Goal: Task Accomplishment & Management: Complete application form

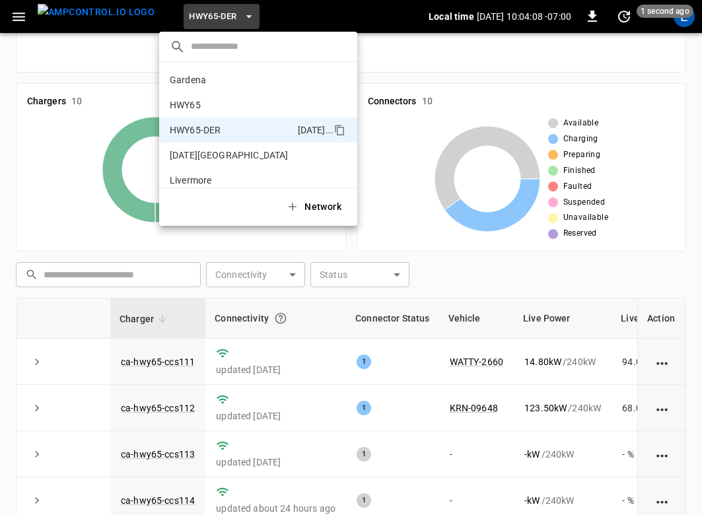
scroll to position [46, 0]
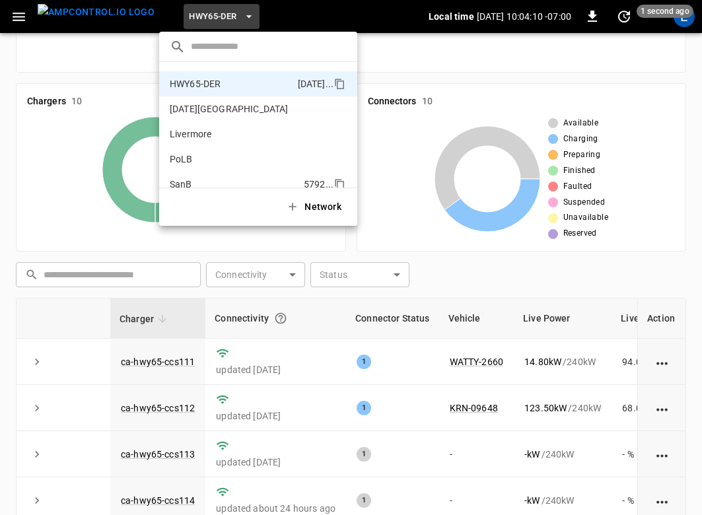
click at [219, 172] on li "SanB 5792 ..." at bounding box center [258, 184] width 198 height 25
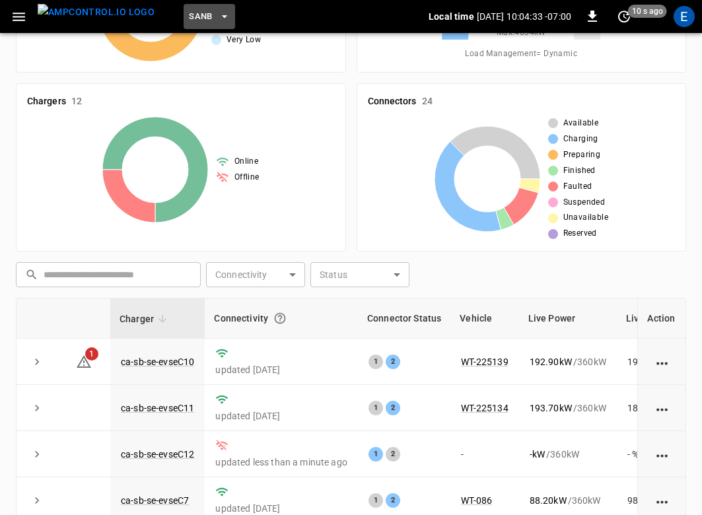
click at [192, 18] on button "SanB" at bounding box center [210, 17] width 52 height 26
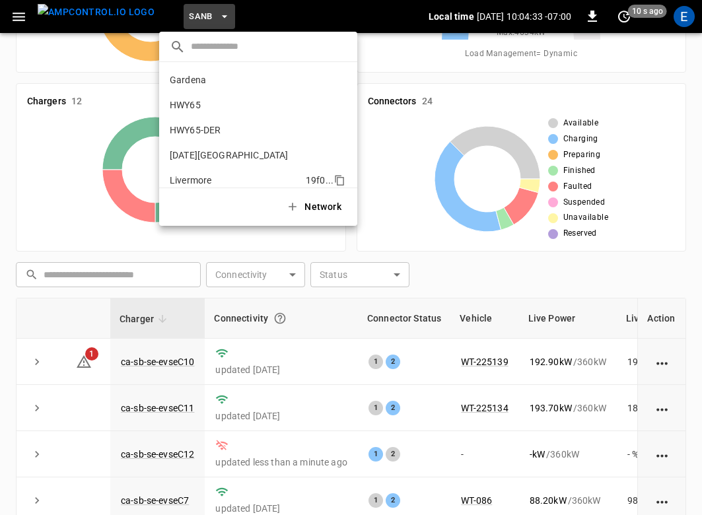
scroll to position [111, 0]
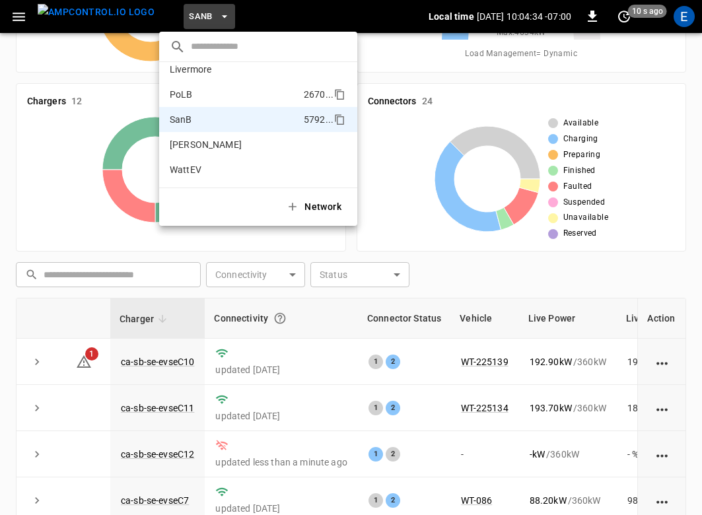
click at [190, 94] on p "PoLB" at bounding box center [234, 94] width 129 height 13
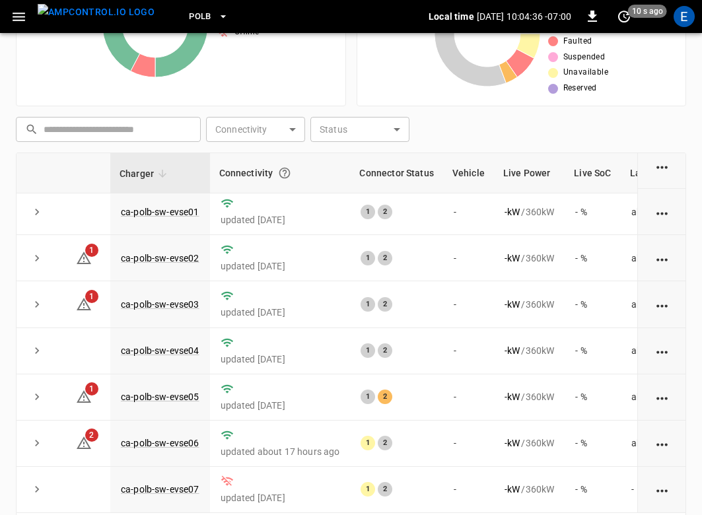
scroll to position [328, 0]
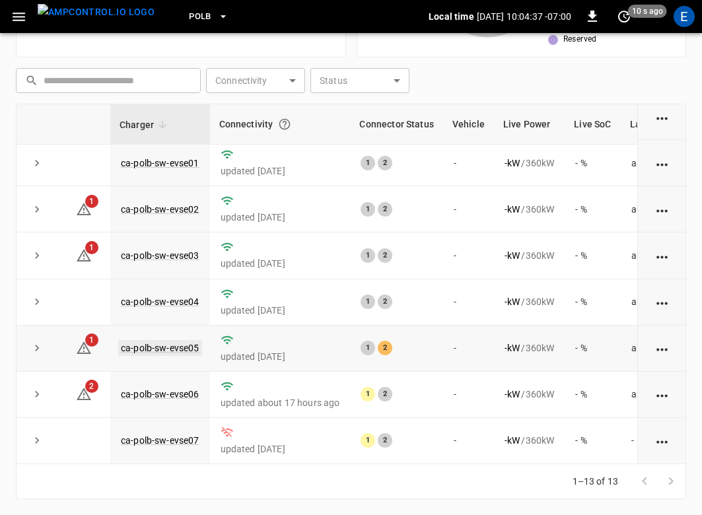
click at [177, 345] on link "ca-polb-sw-evse05" at bounding box center [160, 348] width 84 height 16
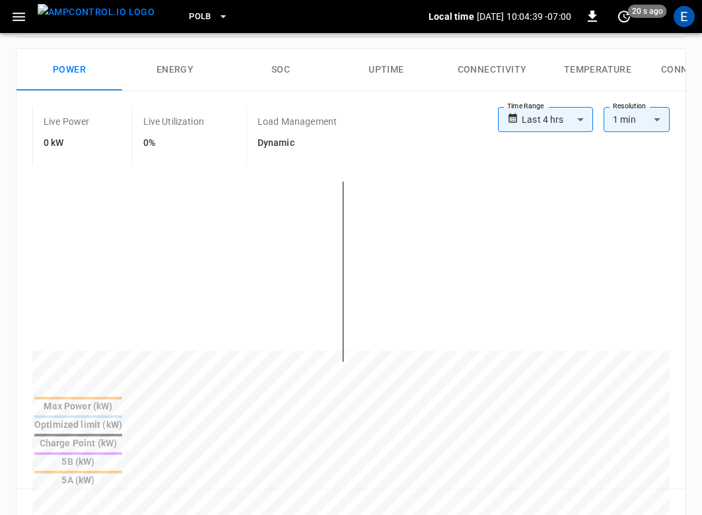
scroll to position [599, 0]
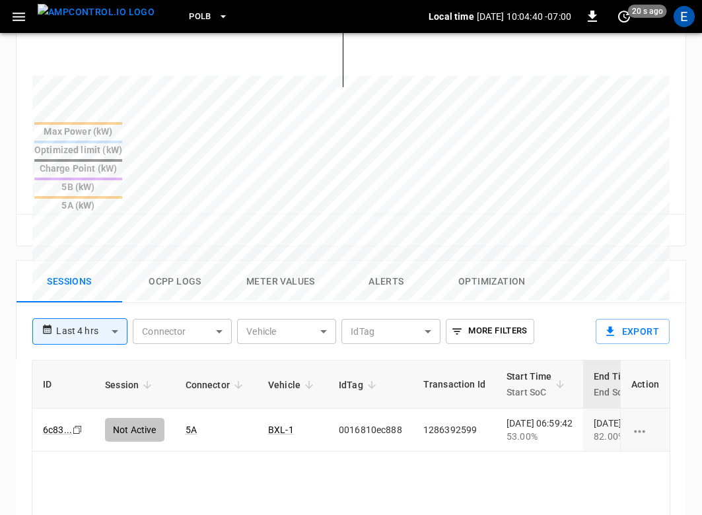
click at [210, 261] on button "Ocpp logs" at bounding box center [175, 282] width 106 height 42
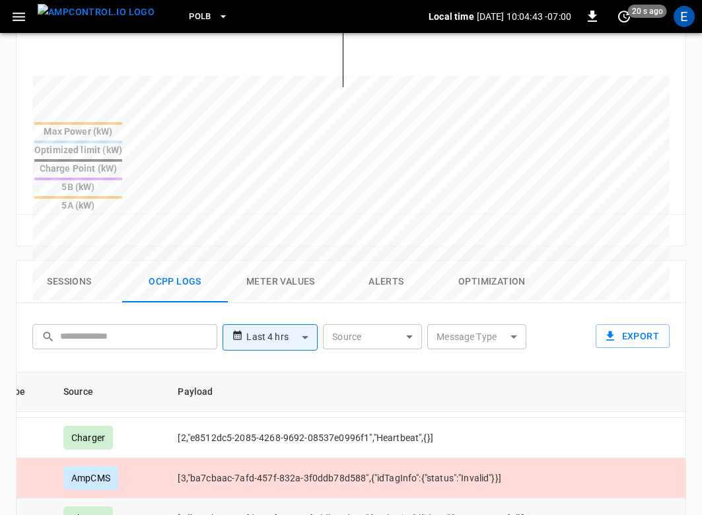
scroll to position [34, 160]
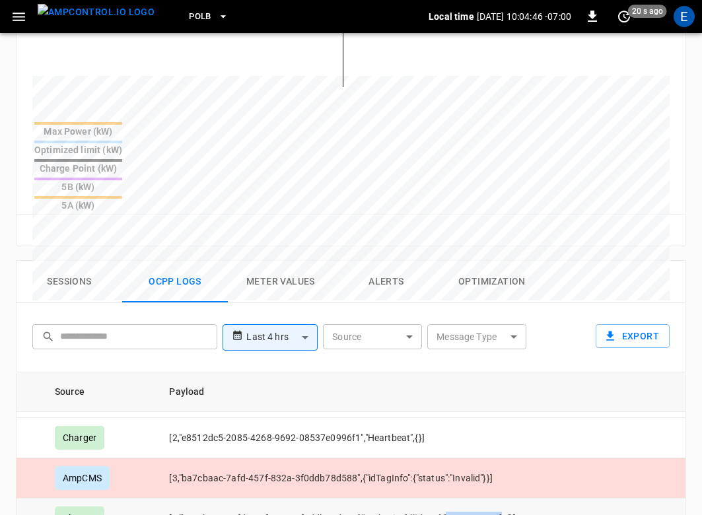
drag, startPoint x: 464, startPoint y: 453, endPoint x: 521, endPoint y: 449, distance: 56.3
click at [521, 499] on td "[2,"ba7cbaac-7afd-457f-832a-3f0ddb78d588","Authorize",{"idTag":"0016810ee0f6"}]" at bounding box center [510, 519] width 702 height 40
copy td "0016810ee0f6"
click at [88, 261] on button "Sessions" at bounding box center [70, 282] width 106 height 42
click at [78, 261] on button "Sessions" at bounding box center [70, 282] width 106 height 42
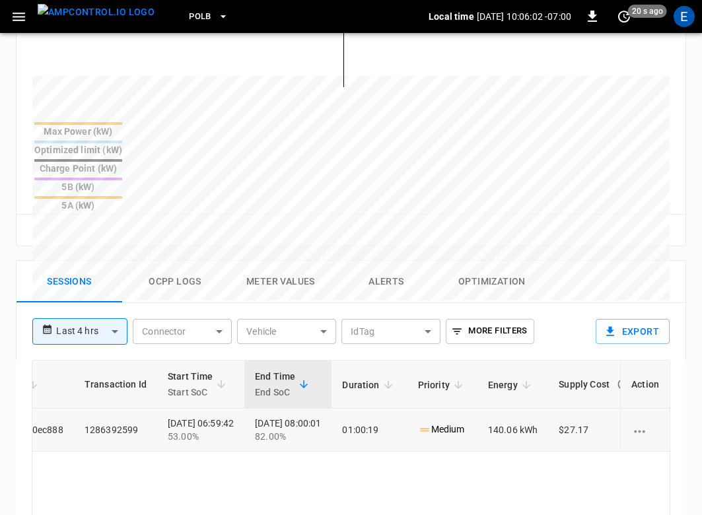
scroll to position [0, 344]
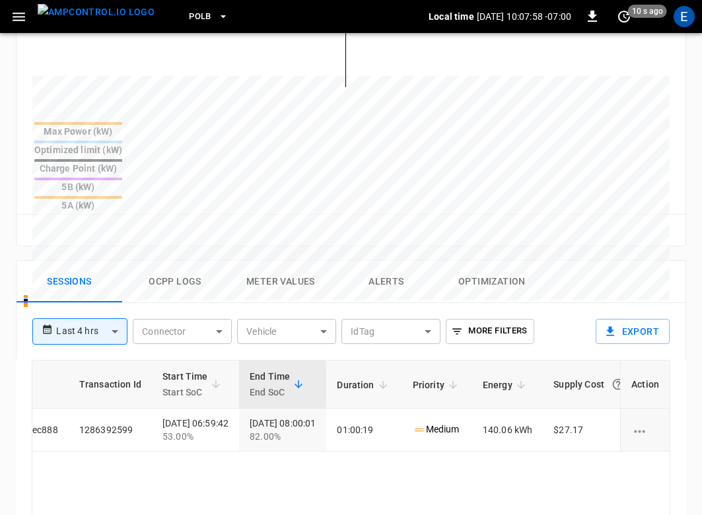
click at [550, 220] on div "Reset zoom" at bounding box center [351, 230] width 648 height 20
click at [73, 20] on img "menu" at bounding box center [96, 12] width 117 height 17
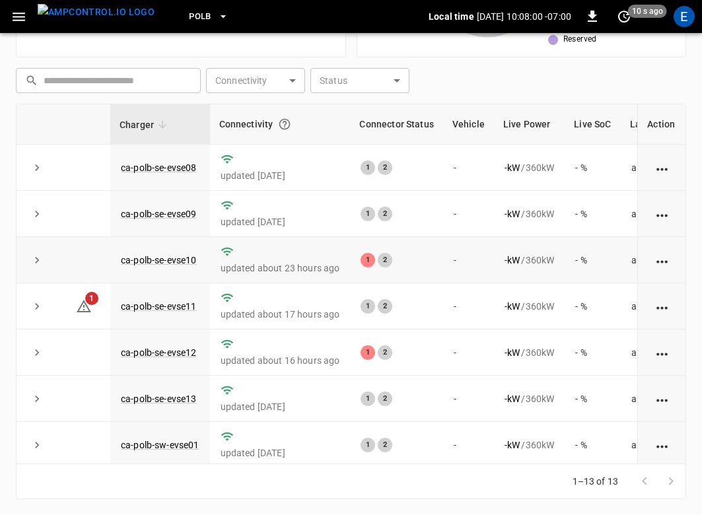
scroll to position [286, 0]
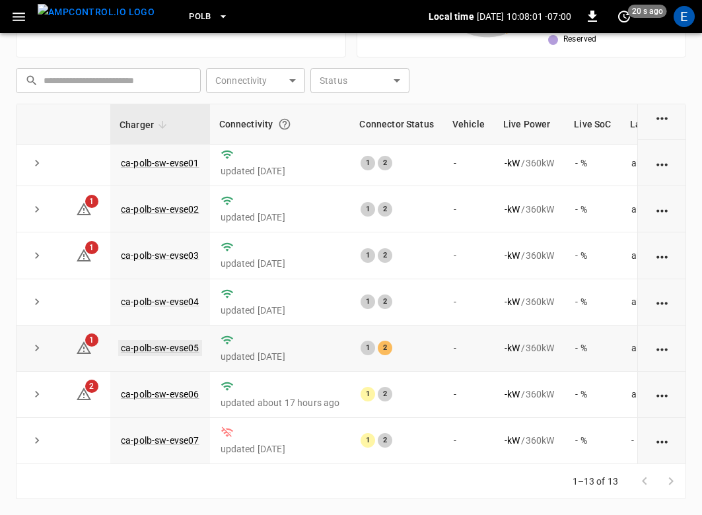
click at [183, 342] on link "ca-polb-sw-evse05" at bounding box center [160, 348] width 84 height 16
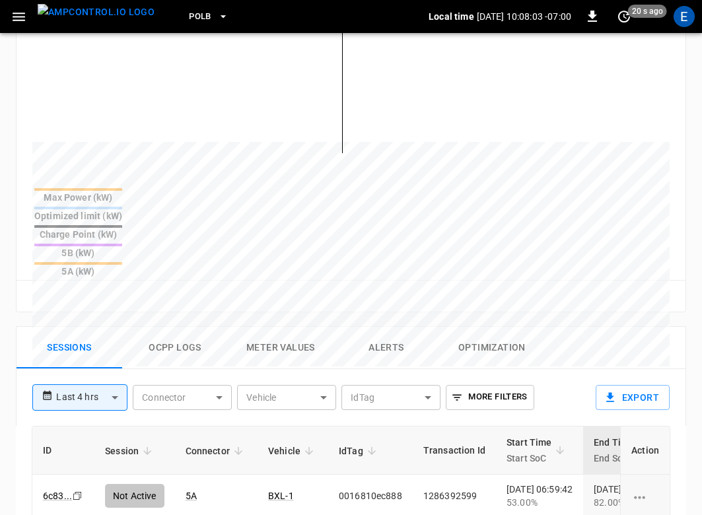
scroll to position [558, 0]
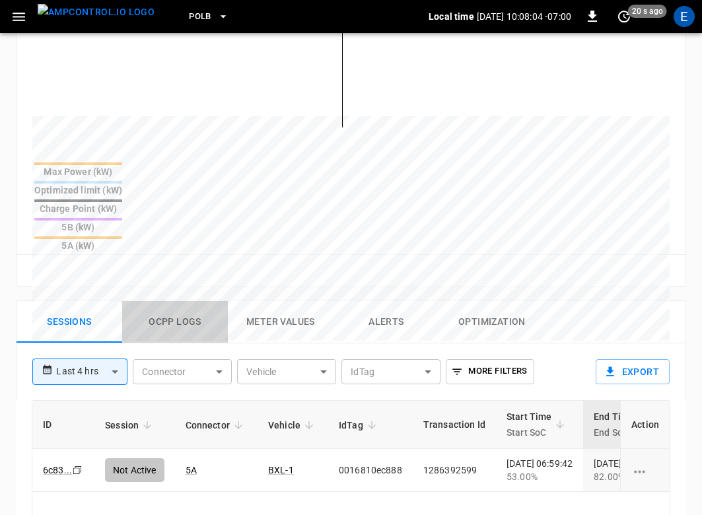
click at [185, 301] on button "Ocpp logs" at bounding box center [175, 322] width 106 height 42
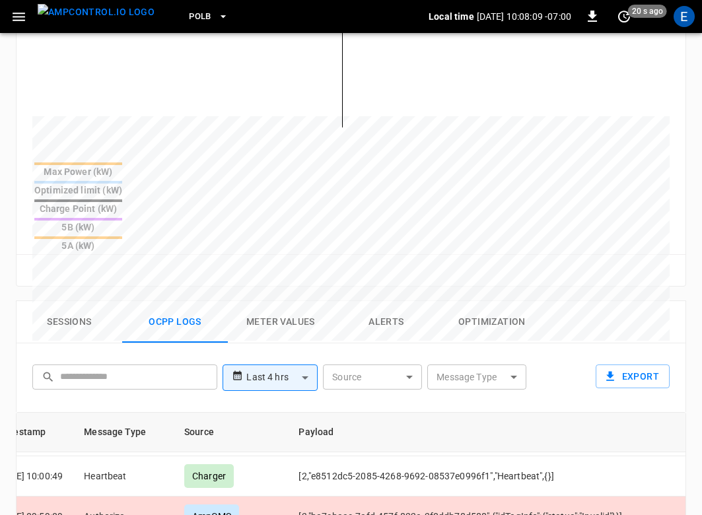
scroll to position [36, 0]
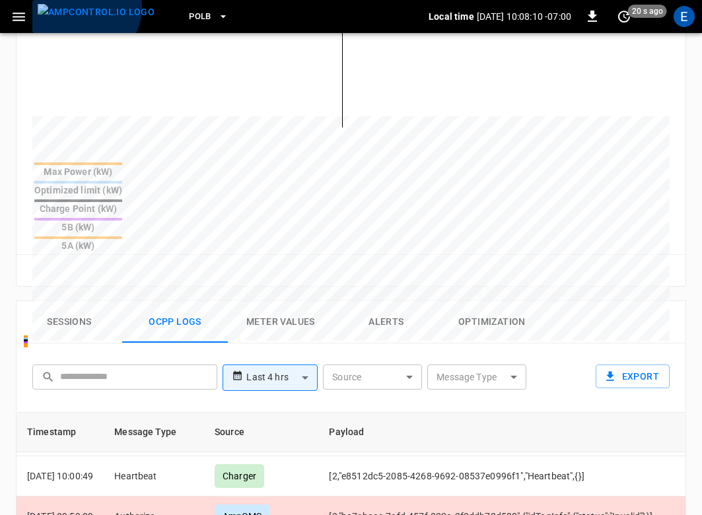
click at [82, 7] on img "menu" at bounding box center [96, 12] width 117 height 17
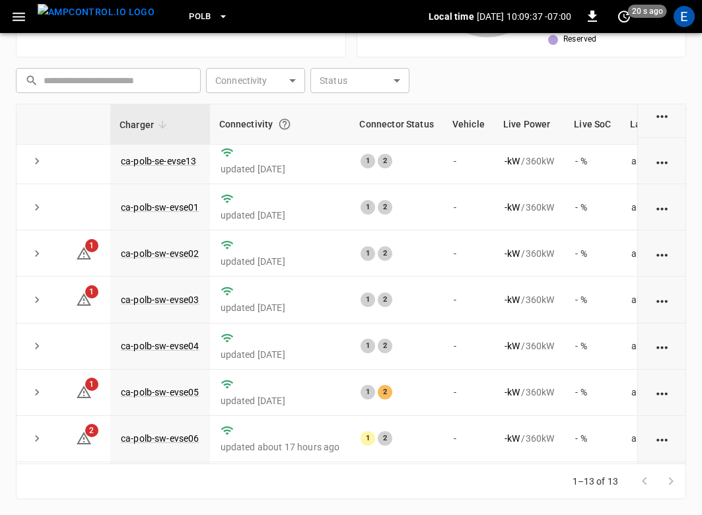
scroll to position [286, 0]
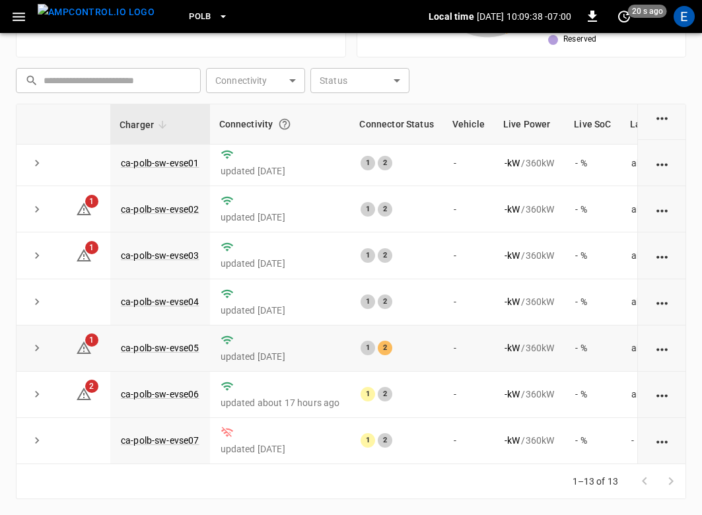
click at [158, 338] on td "ca-polb-sw-evse05" at bounding box center [160, 349] width 100 height 46
click at [157, 344] on link "ca-polb-sw-evse05" at bounding box center [160, 348] width 84 height 16
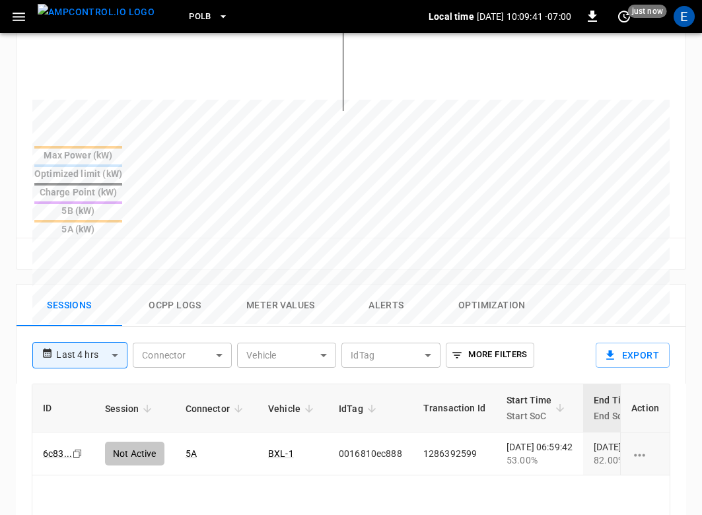
scroll to position [591, 0]
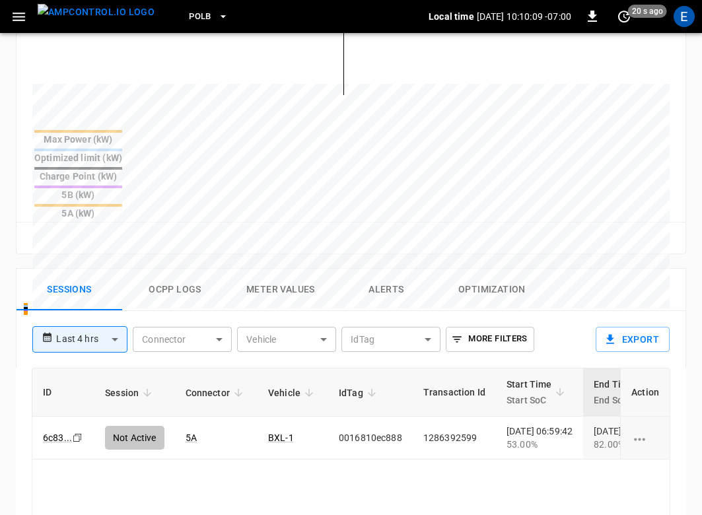
click at [96, 12] on img "menu" at bounding box center [96, 12] width 117 height 17
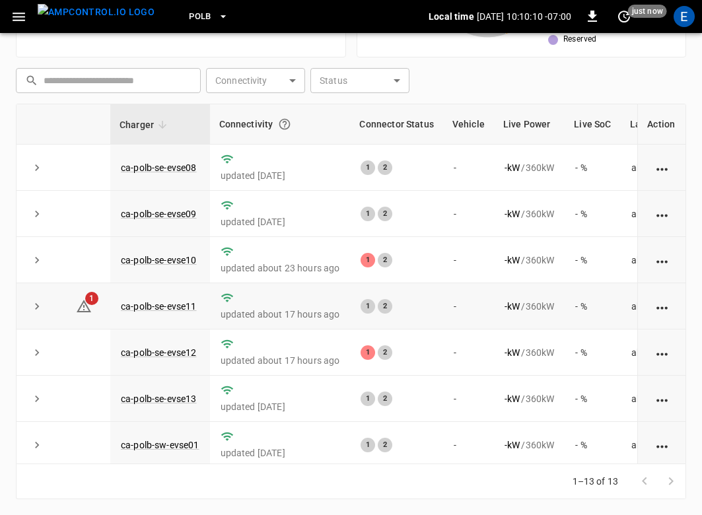
scroll to position [286, 0]
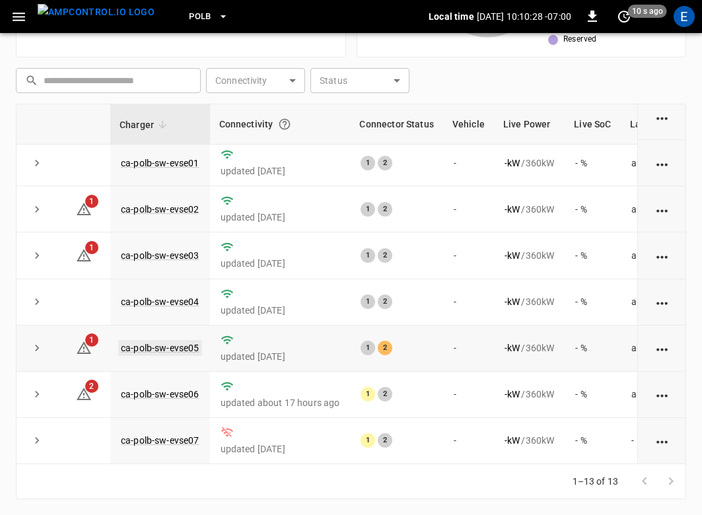
click at [179, 350] on link "ca-polb-sw-evse05" at bounding box center [160, 348] width 84 height 16
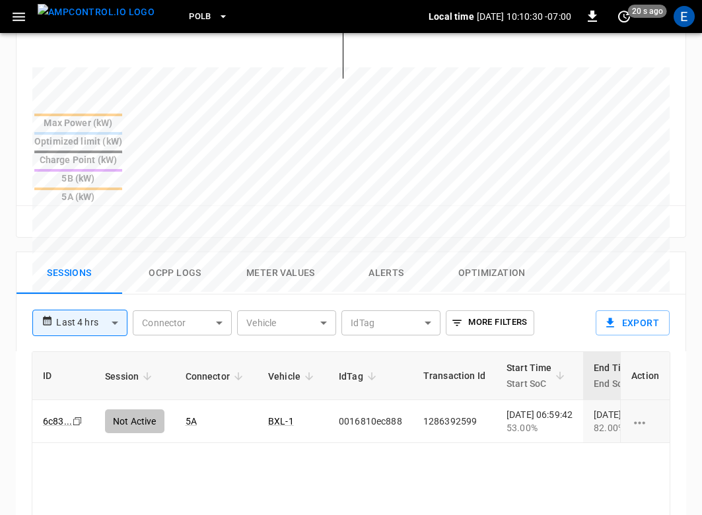
scroll to position [627, 0]
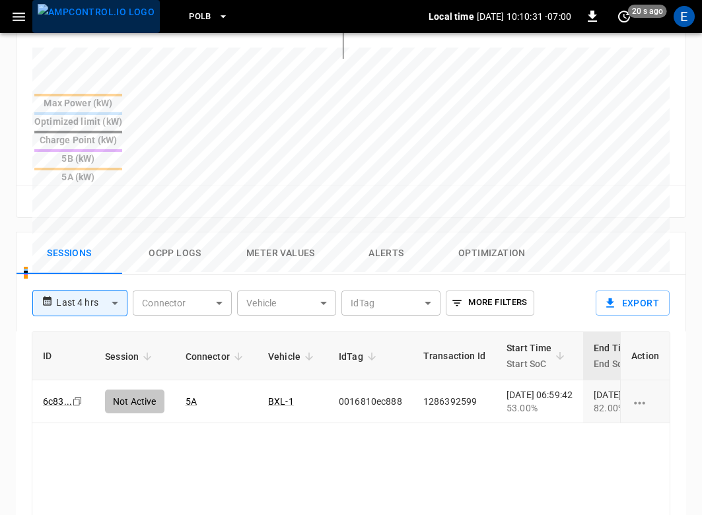
click at [106, 20] on img "menu" at bounding box center [96, 12] width 117 height 17
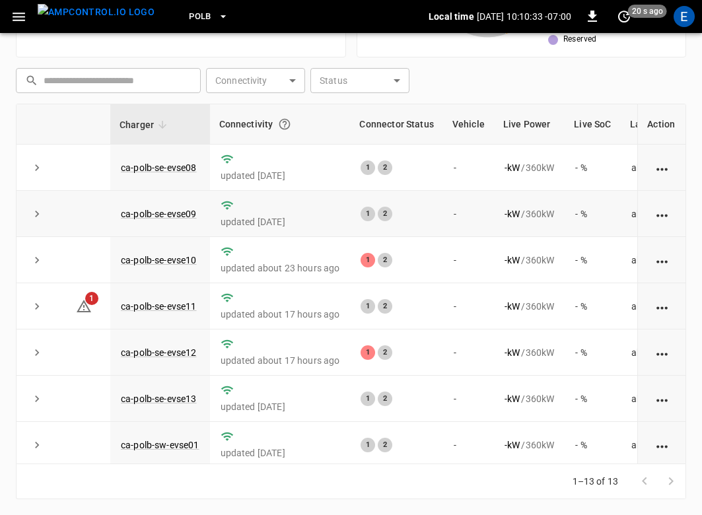
scroll to position [286, 0]
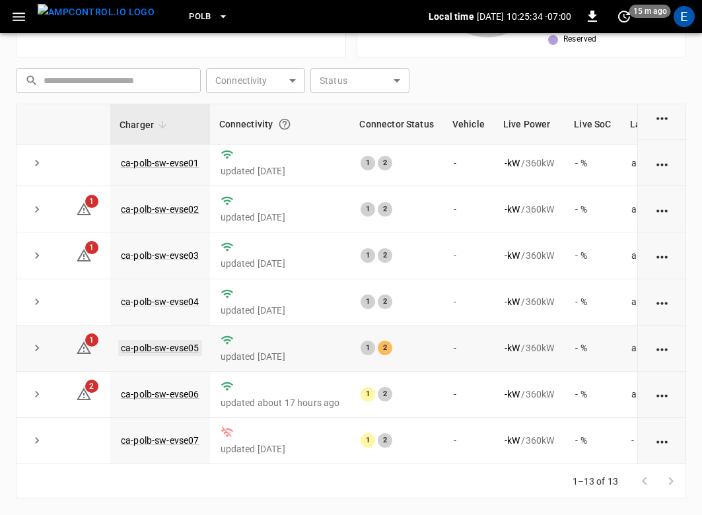
click at [188, 349] on link "ca-polb-sw-evse05" at bounding box center [160, 348] width 84 height 16
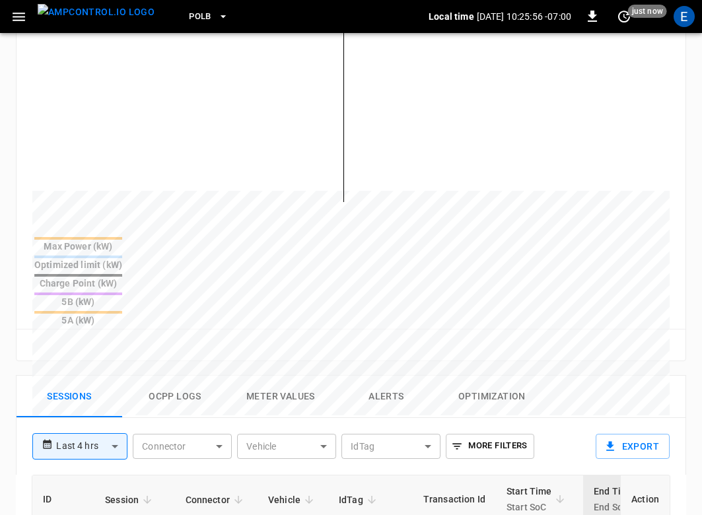
scroll to position [498, 0]
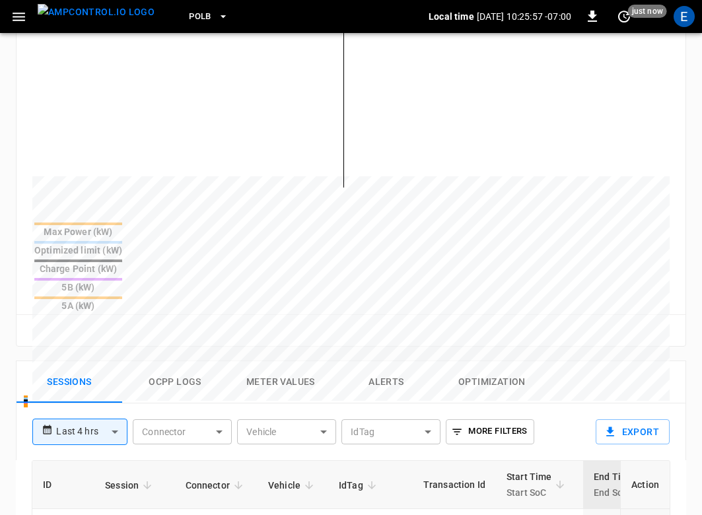
click at [106, 15] on img "menu" at bounding box center [96, 12] width 117 height 17
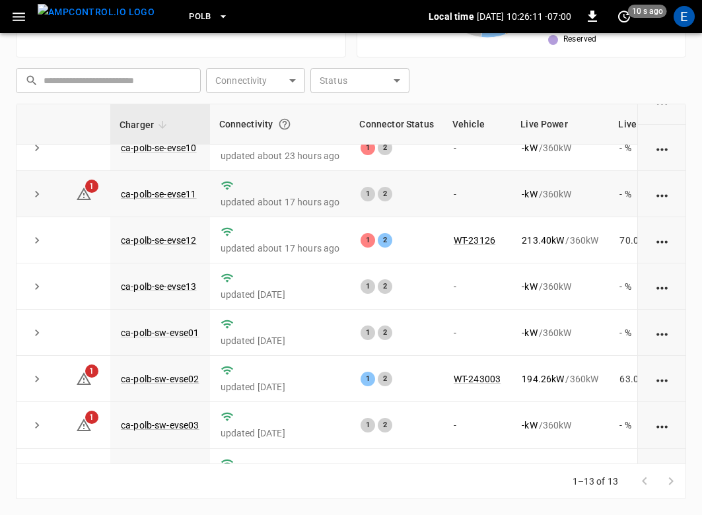
scroll to position [286, 0]
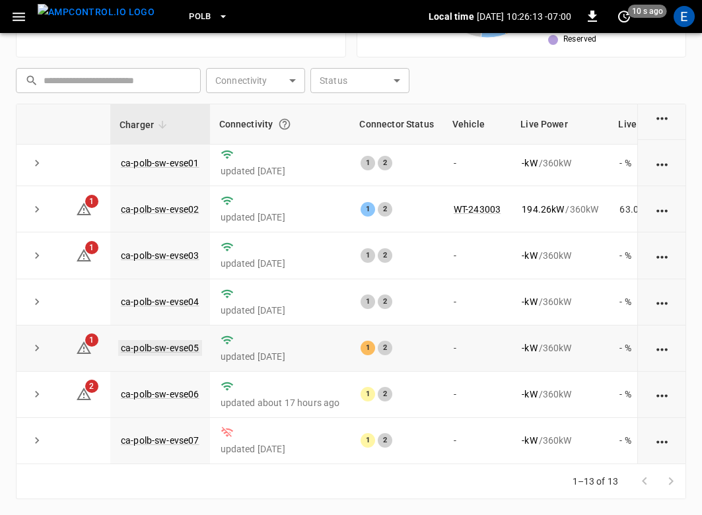
click at [175, 351] on link "ca-polb-sw-evse05" at bounding box center [160, 348] width 84 height 16
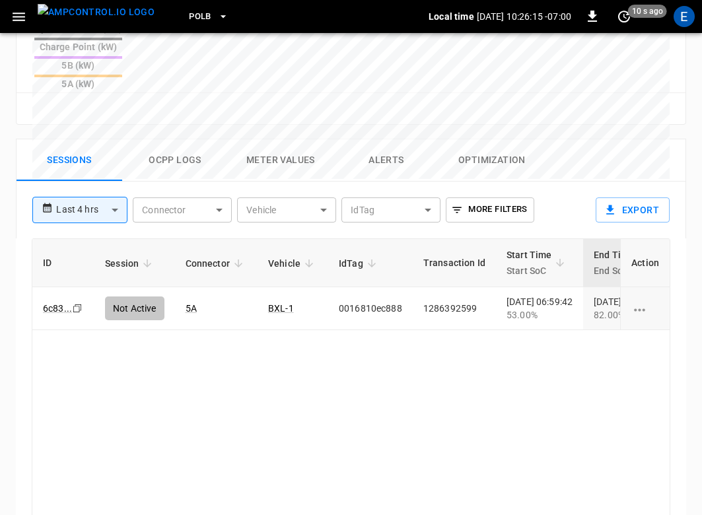
scroll to position [714, 0]
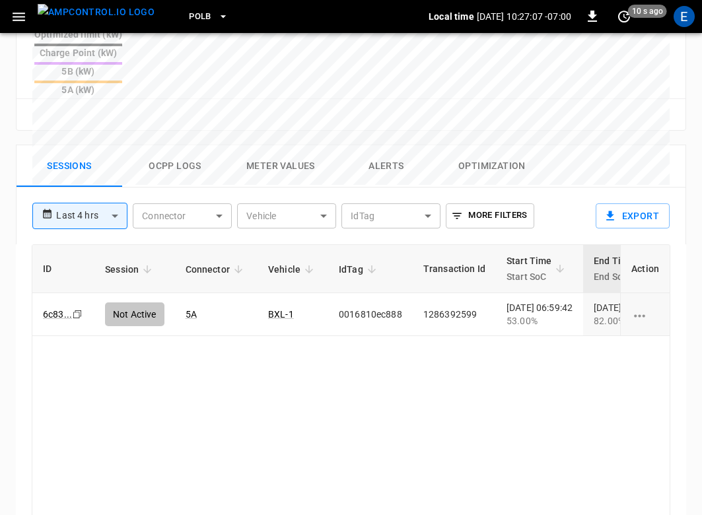
click at [103, 19] on img "menu" at bounding box center [96, 12] width 117 height 17
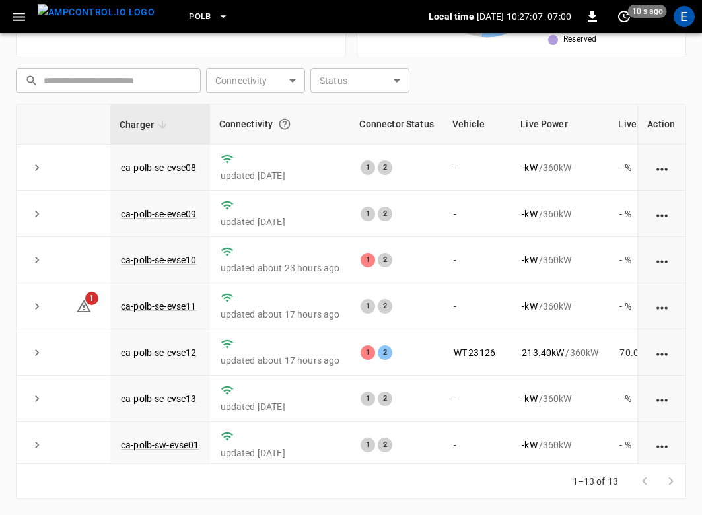
scroll to position [328, 0]
click at [18, 19] on icon "button" at bounding box center [19, 17] width 13 height 9
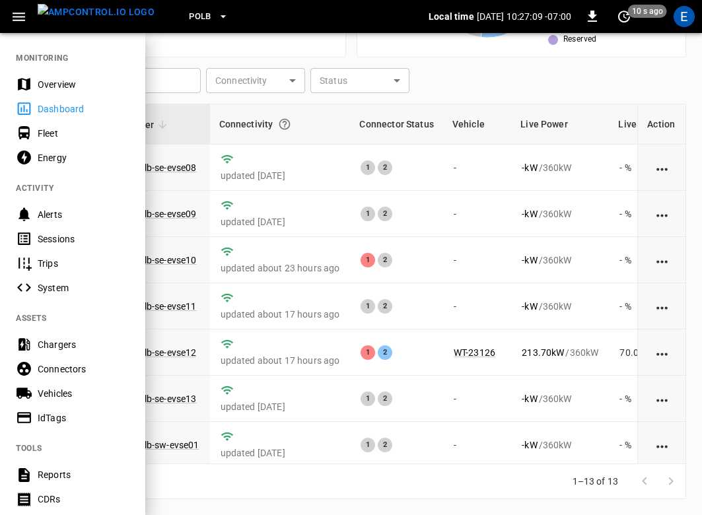
scroll to position [48, 0]
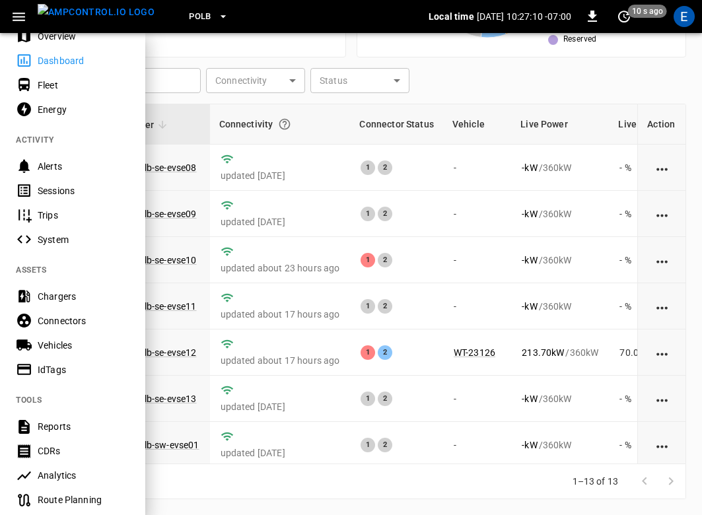
click at [83, 349] on div "Vehicles" at bounding box center [84, 345] width 92 height 13
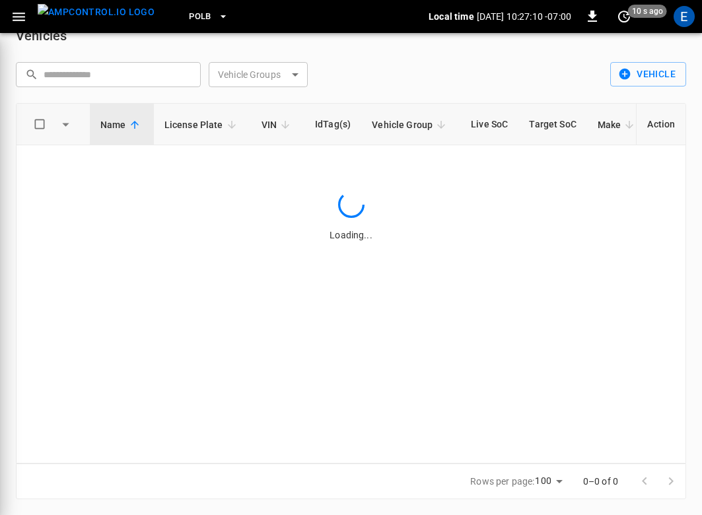
scroll to position [24, 0]
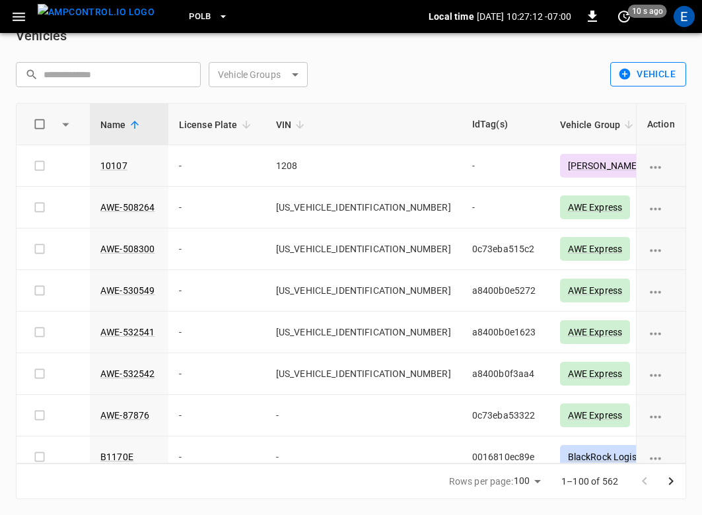
click at [653, 72] on button "Vehicle" at bounding box center [648, 74] width 76 height 24
click at [641, 112] on li "Create" at bounding box center [645, 103] width 69 height 22
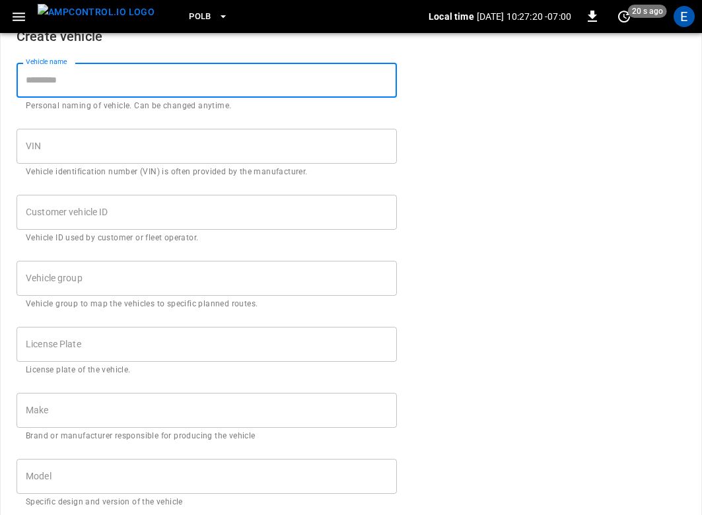
click at [237, 86] on input "Vehicle name" at bounding box center [207, 80] width 381 height 35
click at [82, 80] on input "Vehicle name" at bounding box center [207, 80] width 381 height 35
paste input "**********"
type input "**********"
click at [90, 211] on input "Customer vehicle ID" at bounding box center [207, 212] width 381 height 35
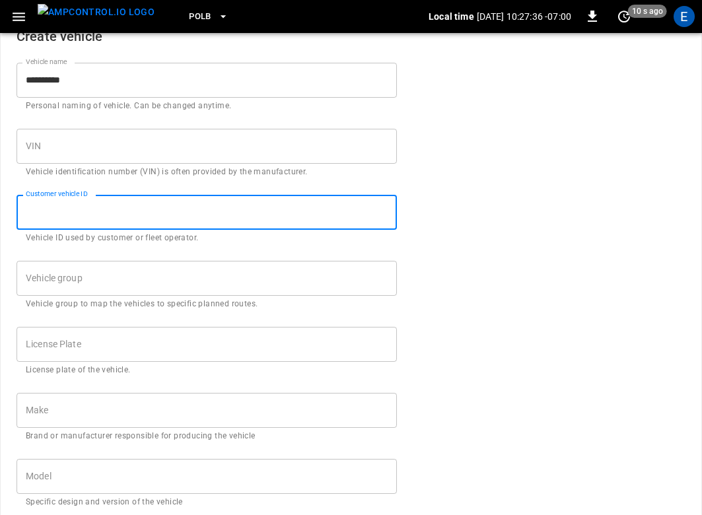
paste input "**********"
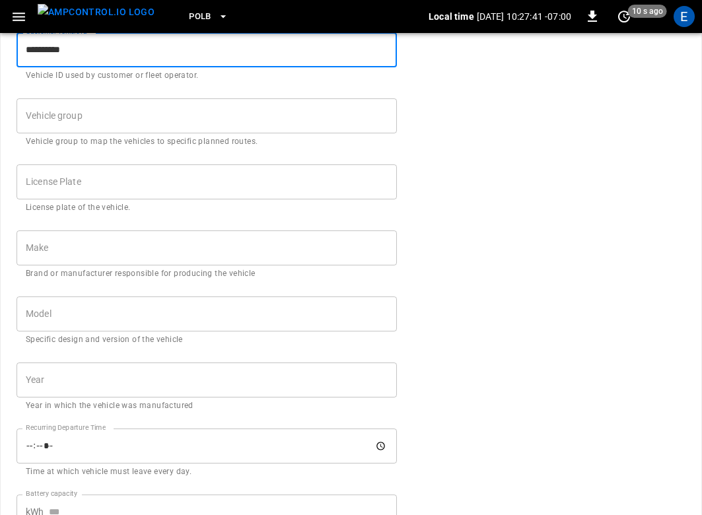
scroll to position [170, 0]
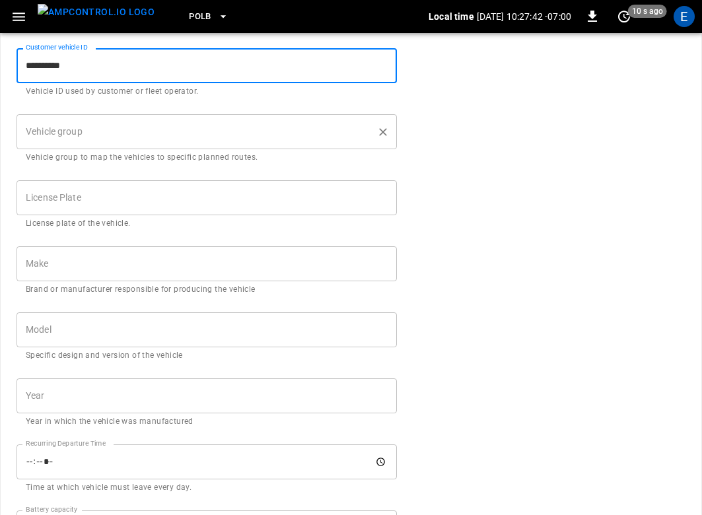
type input "**********"
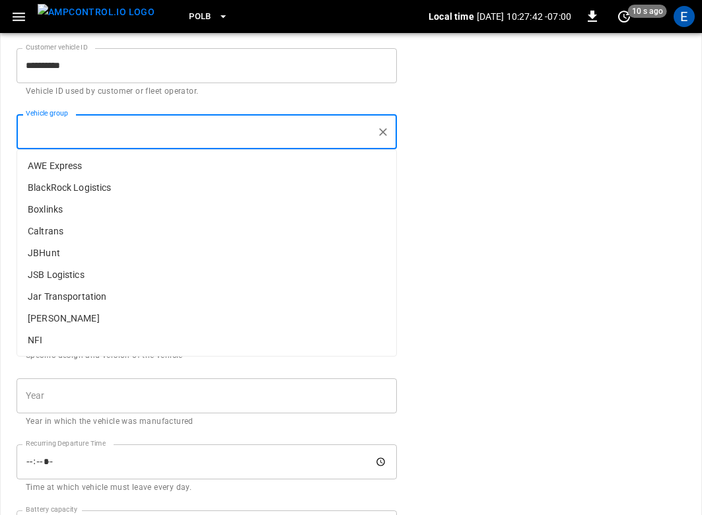
click at [100, 129] on input "Vehicle group" at bounding box center [196, 131] width 349 height 23
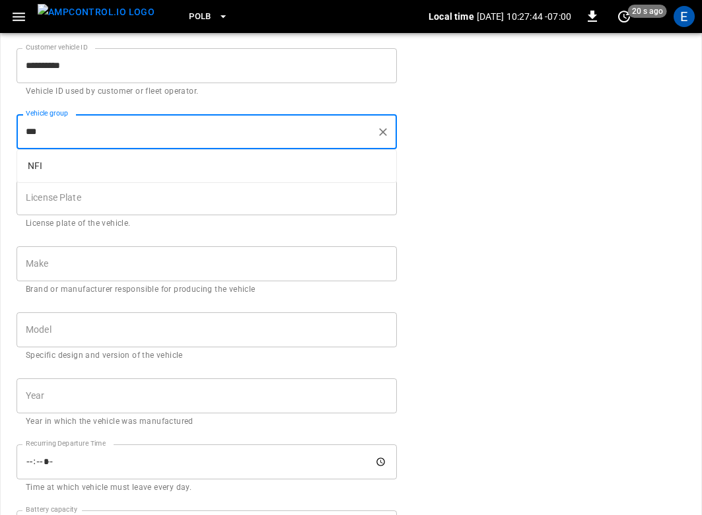
click at [67, 157] on p "NFI" at bounding box center [206, 166] width 379 height 22
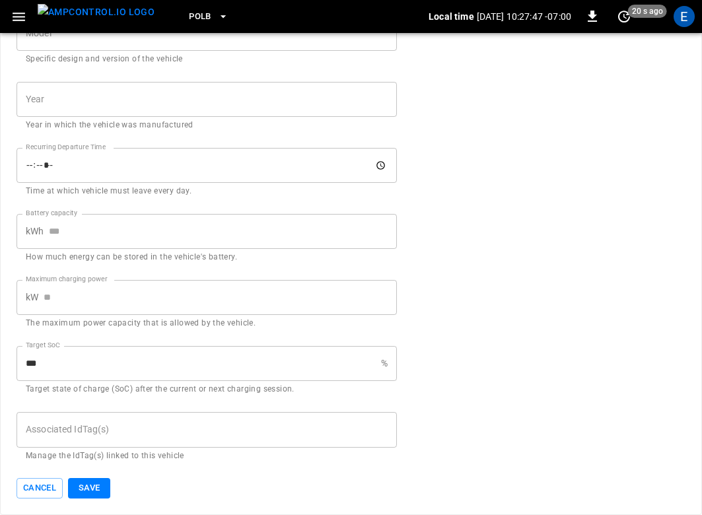
scroll to position [231, 0]
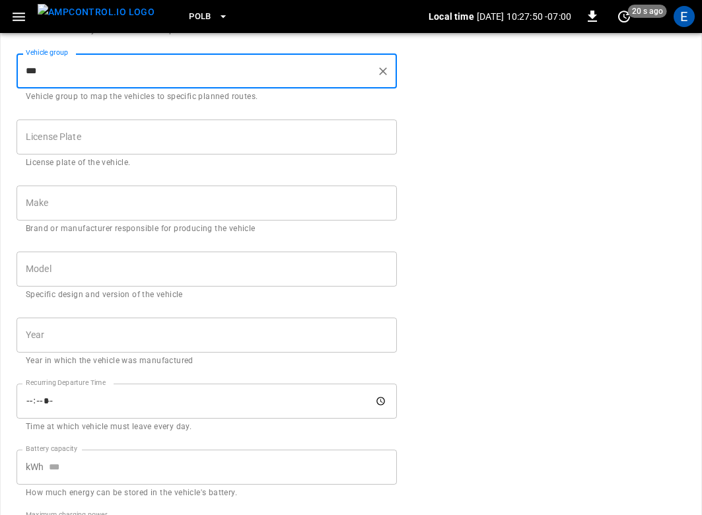
type input "***"
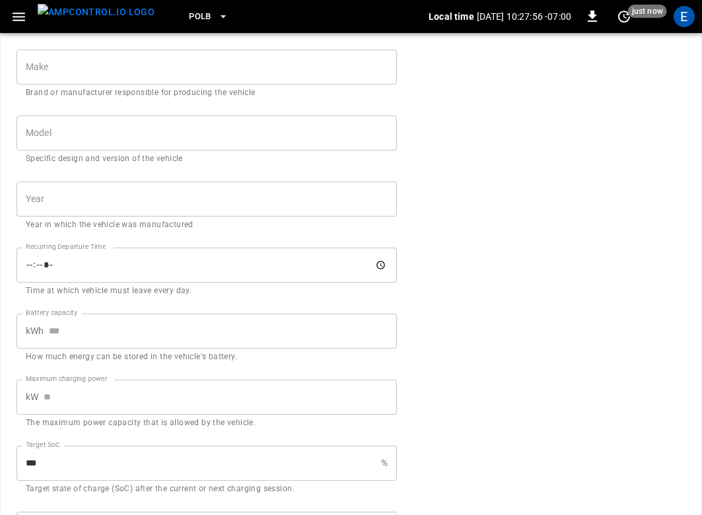
scroll to position [417, 0]
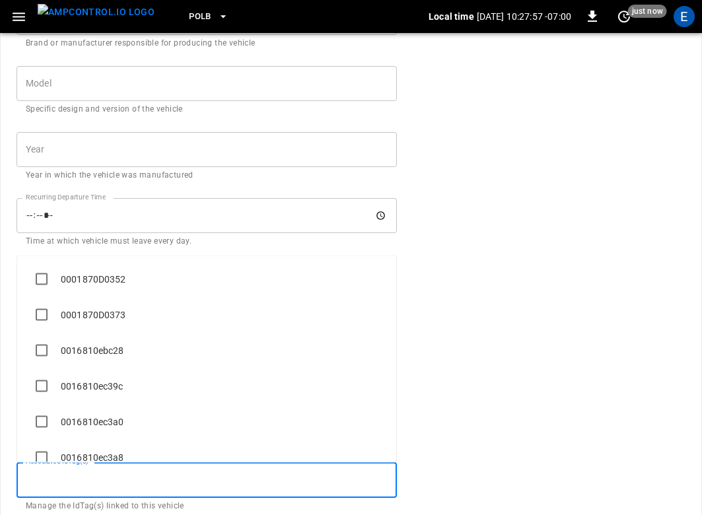
click at [67, 476] on div "Associated IdTag(s) Associated IdTag(s) Manage the IdTag(s) linked to this vehi…" at bounding box center [207, 487] width 381 height 50
paste input "**********"
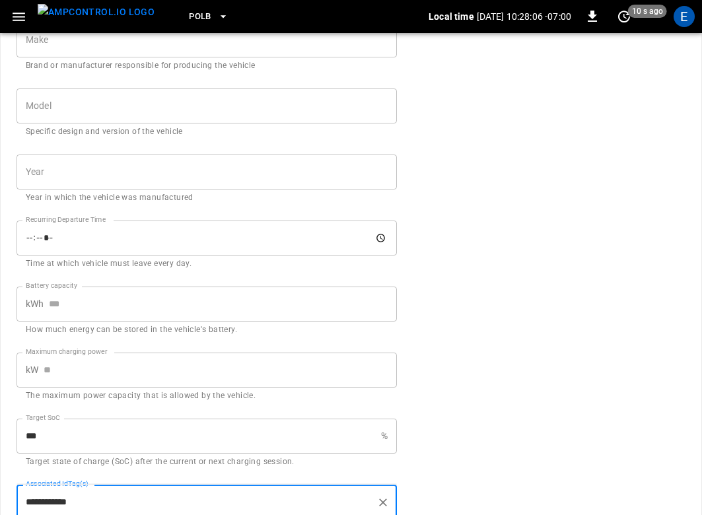
scroll to position [467, 0]
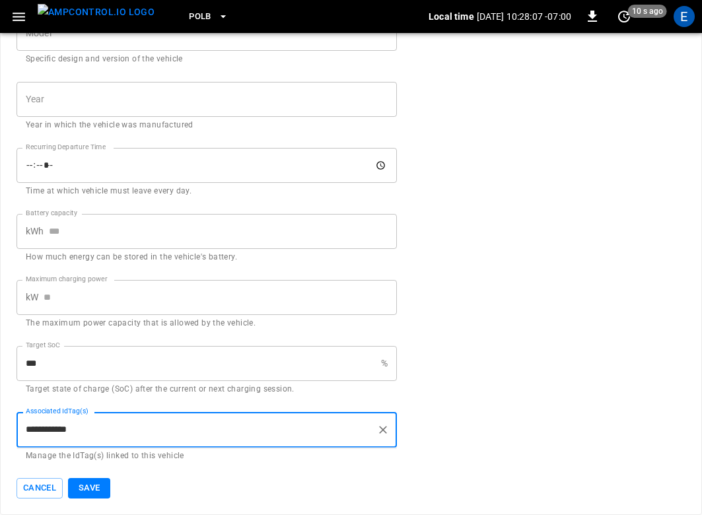
type input "**********"
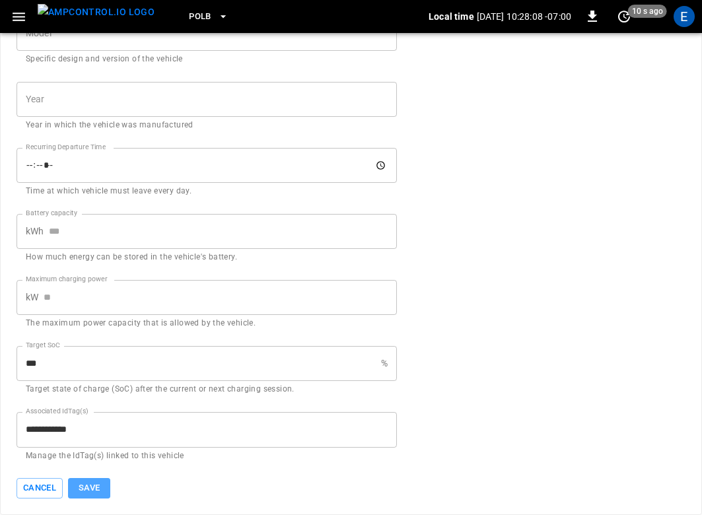
click at [98, 488] on button "Save" at bounding box center [89, 488] width 42 height 20
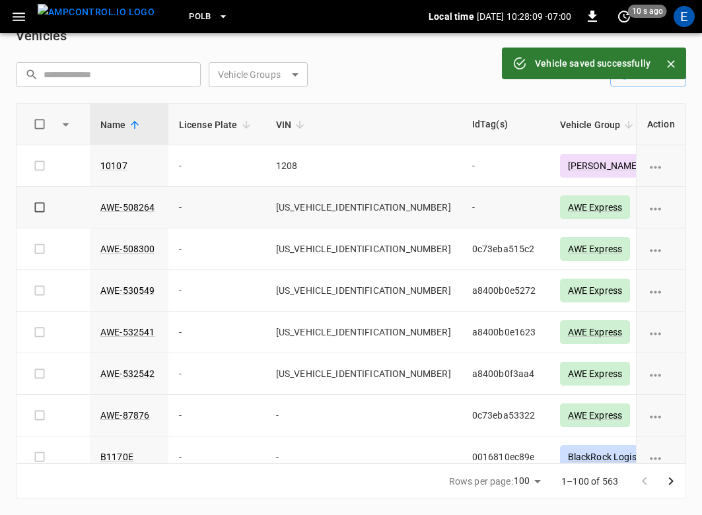
scroll to position [24, 0]
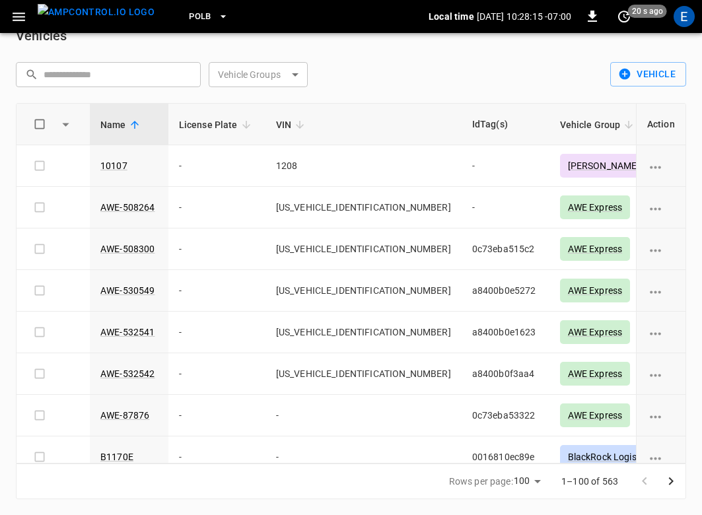
click at [18, 12] on icon "button" at bounding box center [19, 17] width 17 height 17
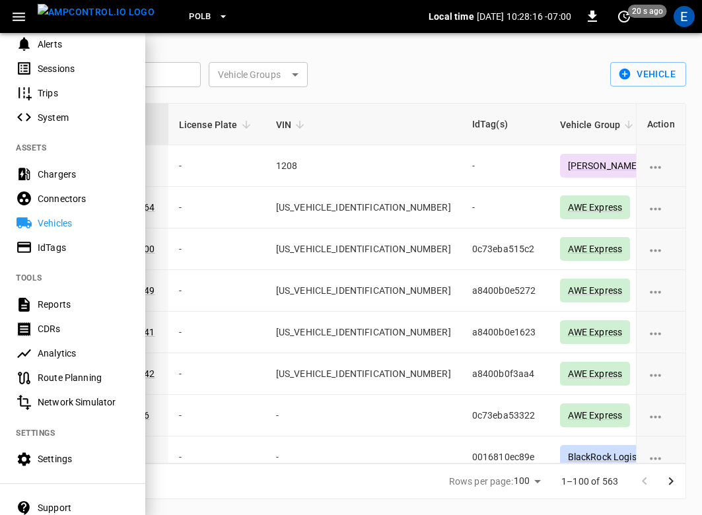
scroll to position [204, 0]
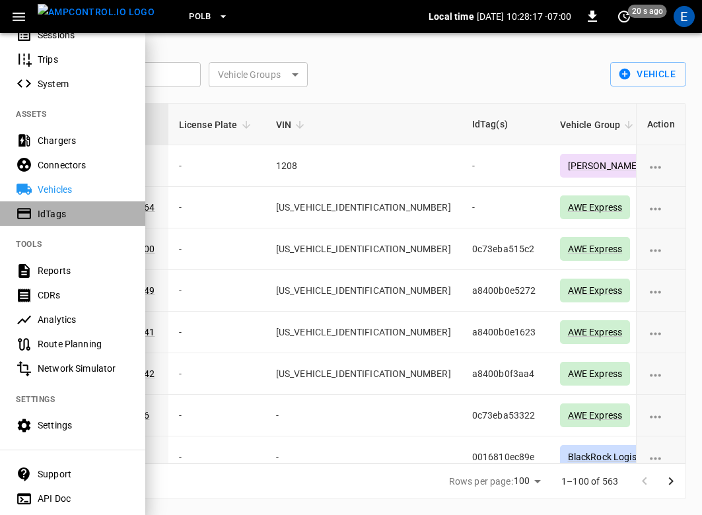
click at [63, 216] on div "IdTags" at bounding box center [84, 213] width 92 height 13
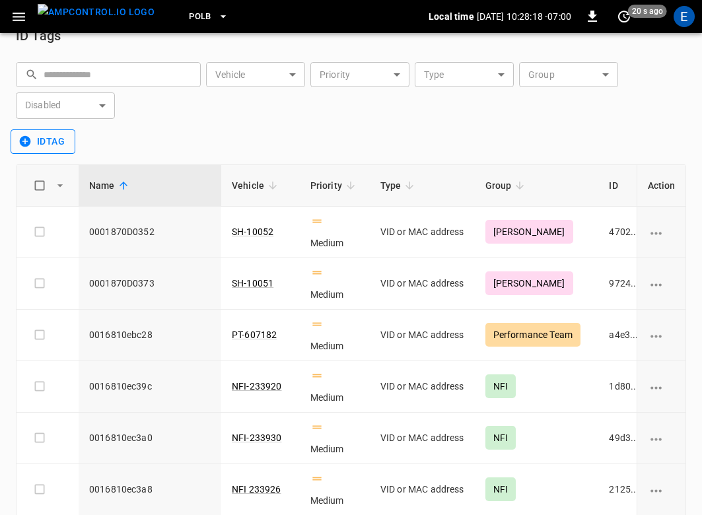
click at [47, 137] on button "idTag" at bounding box center [43, 141] width 65 height 24
click at [44, 166] on li "Create" at bounding box center [45, 170] width 69 height 22
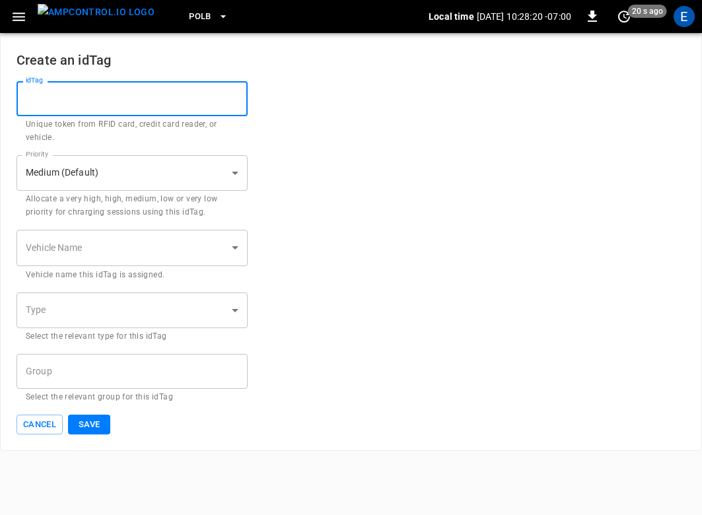
click at [89, 87] on input "idTag" at bounding box center [132, 98] width 231 height 35
paste input "**********"
type input "**********"
click at [109, 244] on body "**********" at bounding box center [351, 225] width 702 height 451
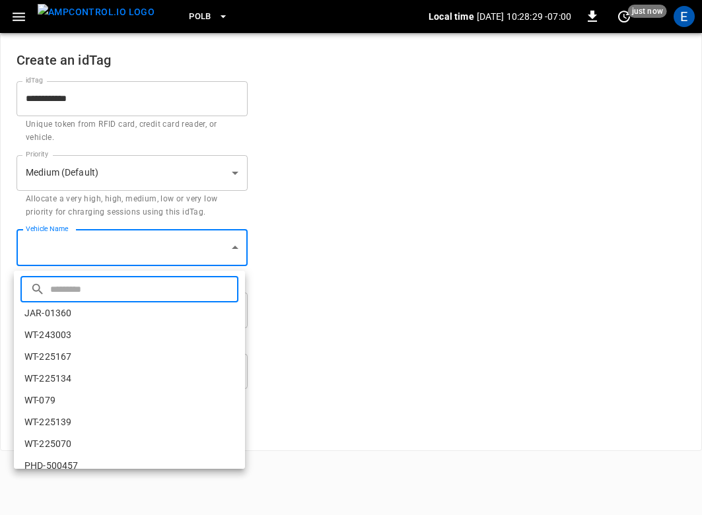
click at [61, 276] on input "text" at bounding box center [142, 289] width 185 height 35
paste input "**********"
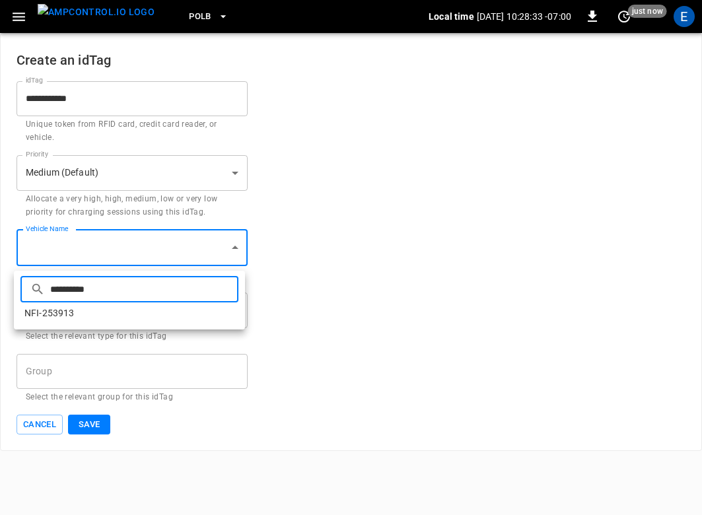
type input "**********"
click at [63, 316] on li "NFI-253913" at bounding box center [129, 314] width 231 height 22
type input "**********"
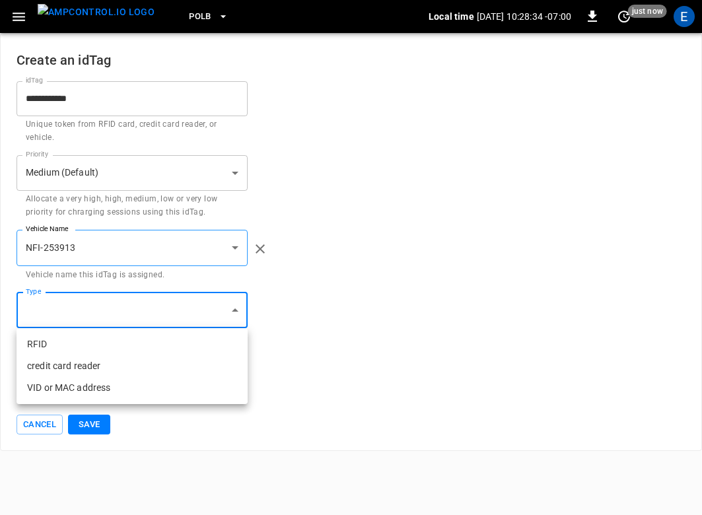
click at [64, 321] on body "**********" at bounding box center [351, 225] width 702 height 451
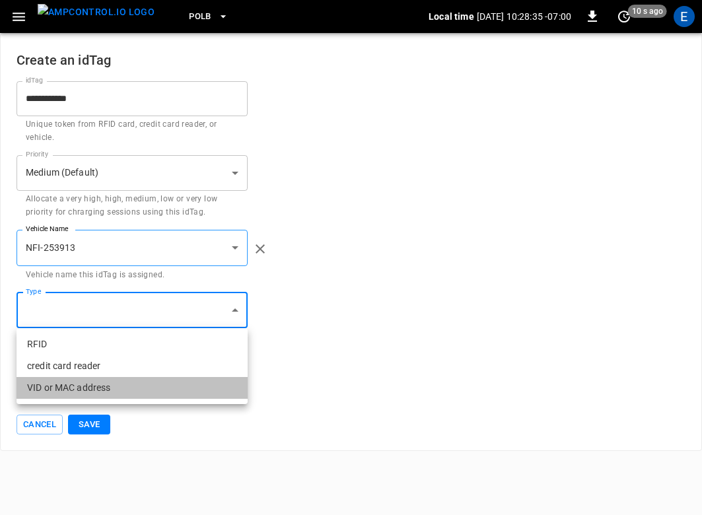
click at [79, 392] on li "VID or MAC address" at bounding box center [132, 388] width 231 height 22
type input "**********"
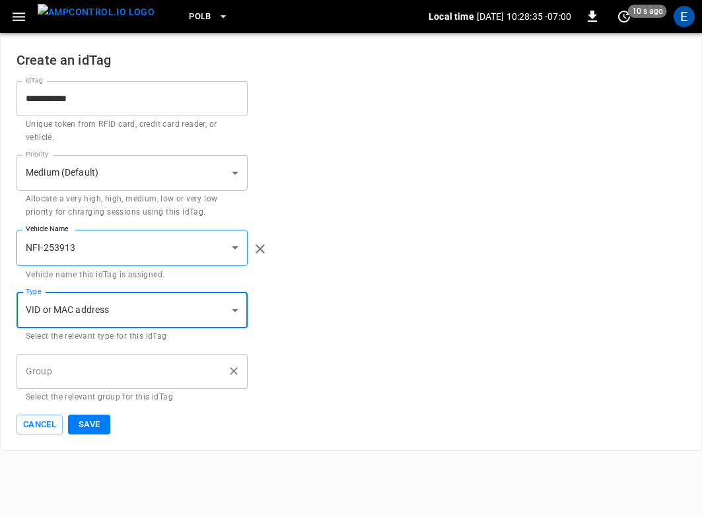
click at [77, 387] on div "Group" at bounding box center [132, 371] width 231 height 35
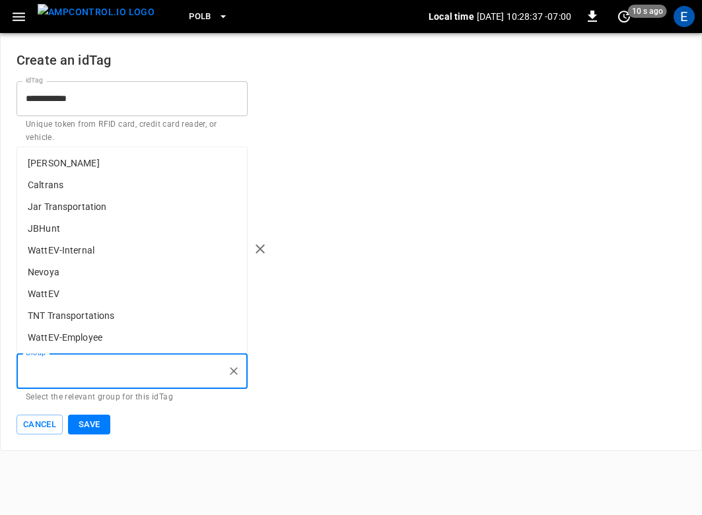
type input "*"
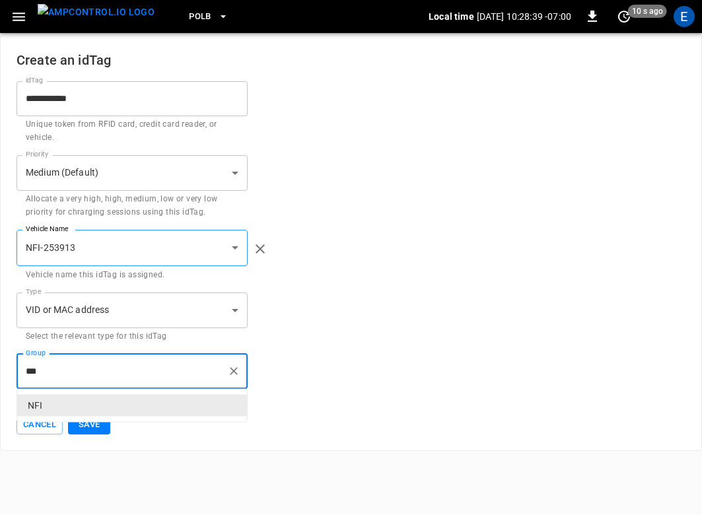
click at [67, 410] on p "NFI" at bounding box center [132, 406] width 230 height 22
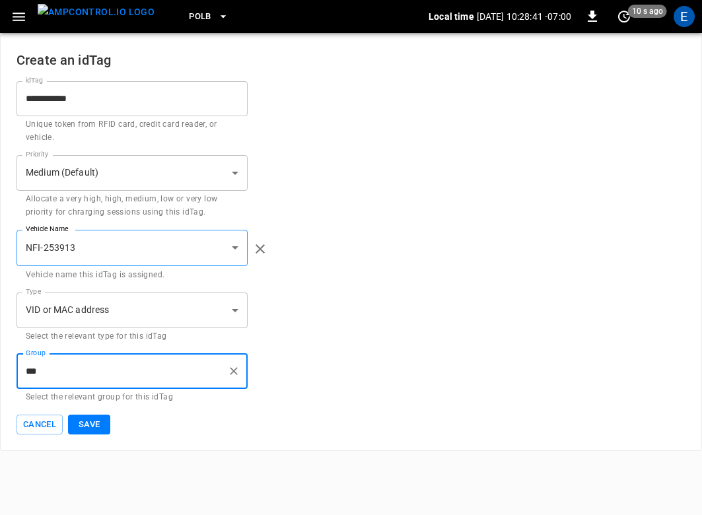
type input "***"
click at [81, 428] on button "Save" at bounding box center [89, 425] width 42 height 20
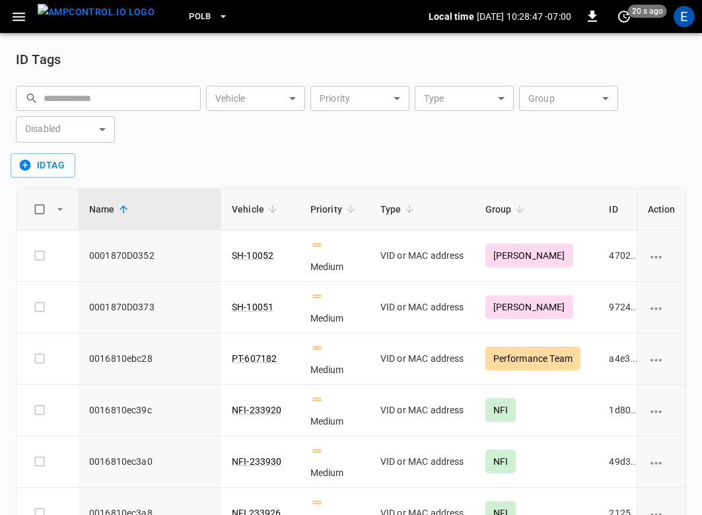
click at [83, 20] on img "menu" at bounding box center [96, 12] width 117 height 17
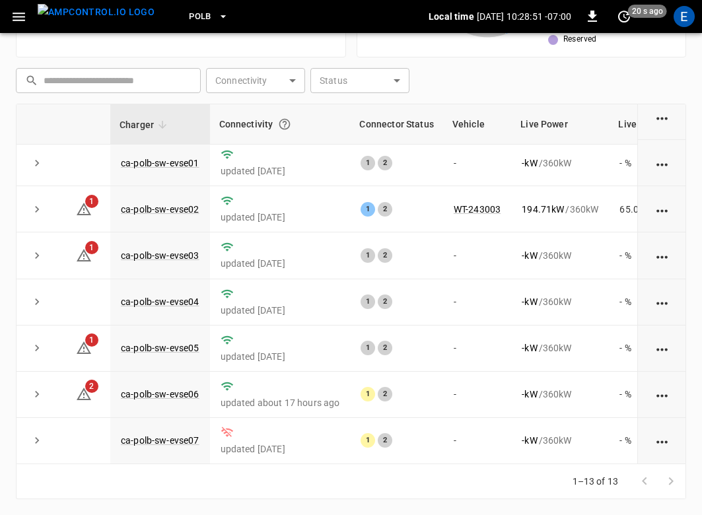
scroll to position [286, 0]
click at [189, 348] on link "ca-polb-sw-evse05" at bounding box center [160, 348] width 84 height 16
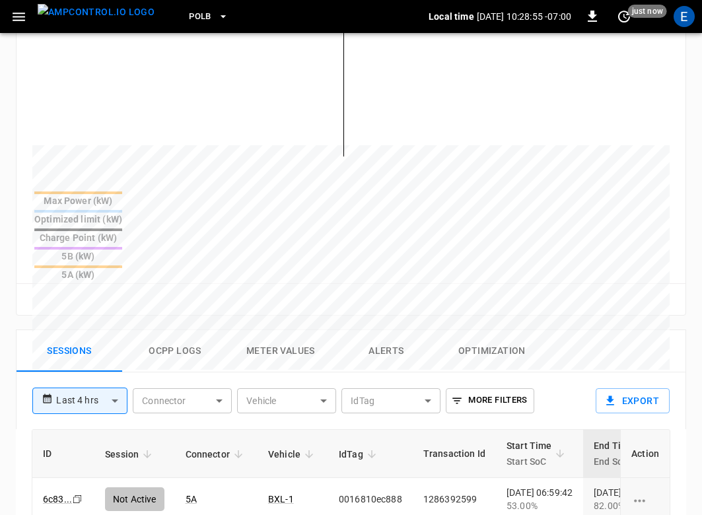
scroll to position [547, 0]
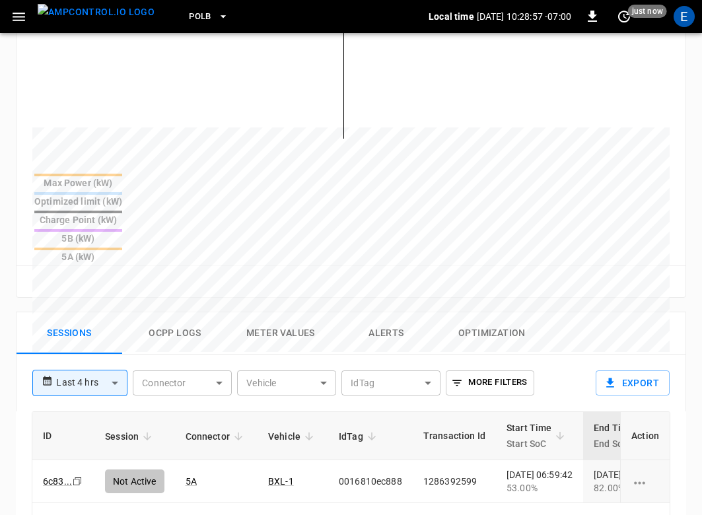
click at [170, 312] on button "Ocpp logs" at bounding box center [175, 333] width 106 height 42
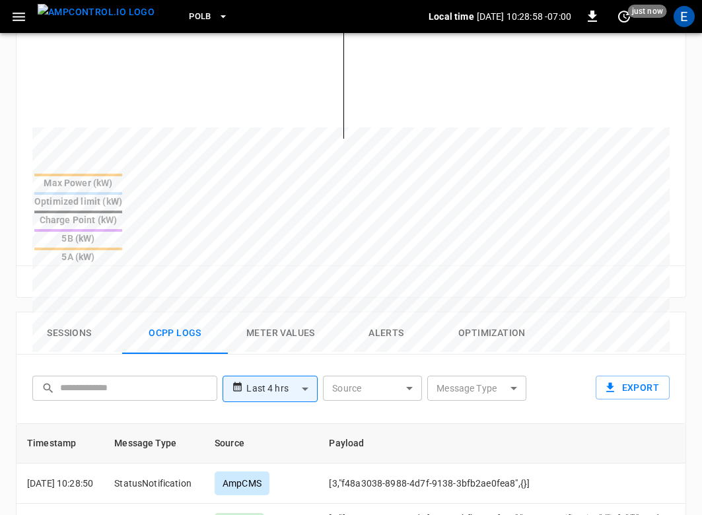
scroll to position [768, 0]
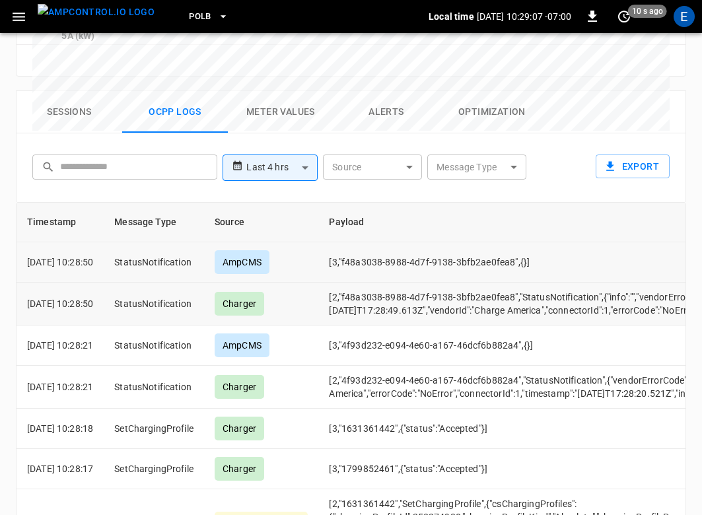
click at [396, 242] on td "[3,"f48a3038-8988-4d7f-9138-3bfb2ae0fea8",{}]" at bounding box center [665, 262] width 694 height 40
click at [76, 91] on button "Sessions" at bounding box center [70, 112] width 106 height 42
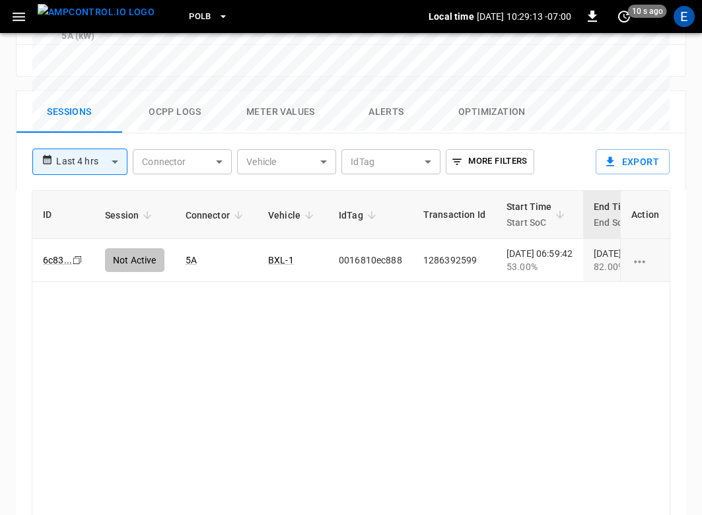
click at [172, 91] on button "Ocpp logs" at bounding box center [175, 112] width 106 height 42
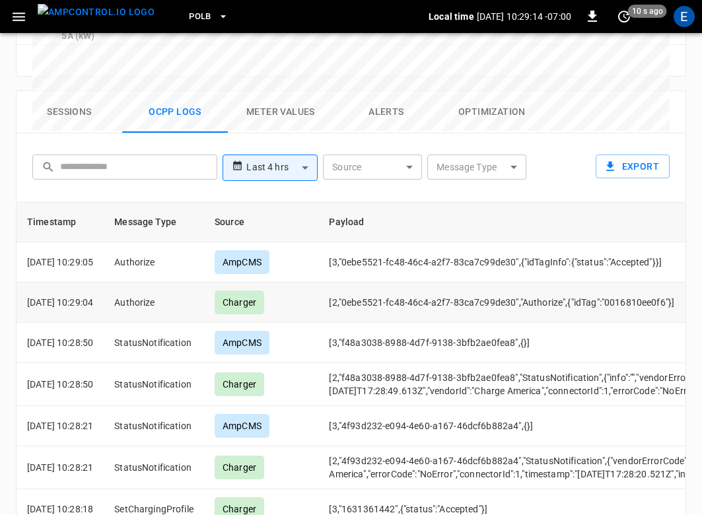
scroll to position [0, 20]
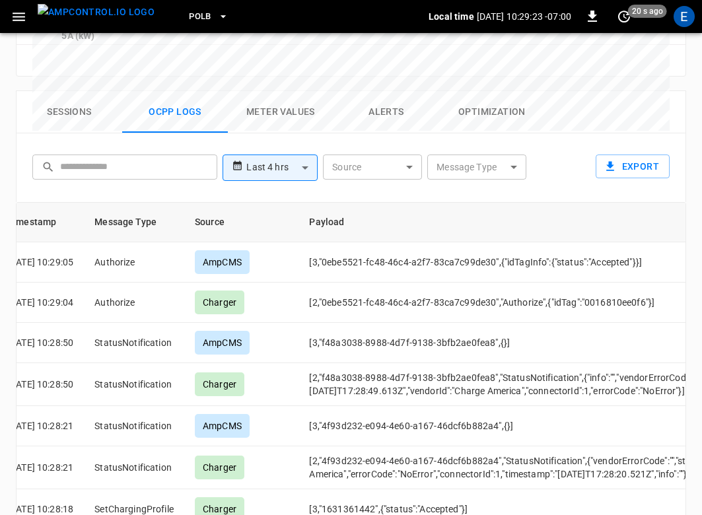
click at [87, 91] on button "Sessions" at bounding box center [70, 112] width 106 height 42
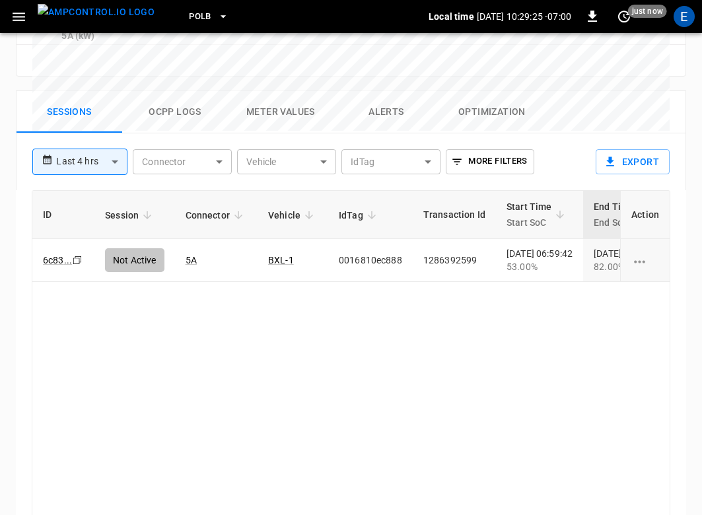
click at [170, 91] on button "Ocpp logs" at bounding box center [175, 112] width 106 height 42
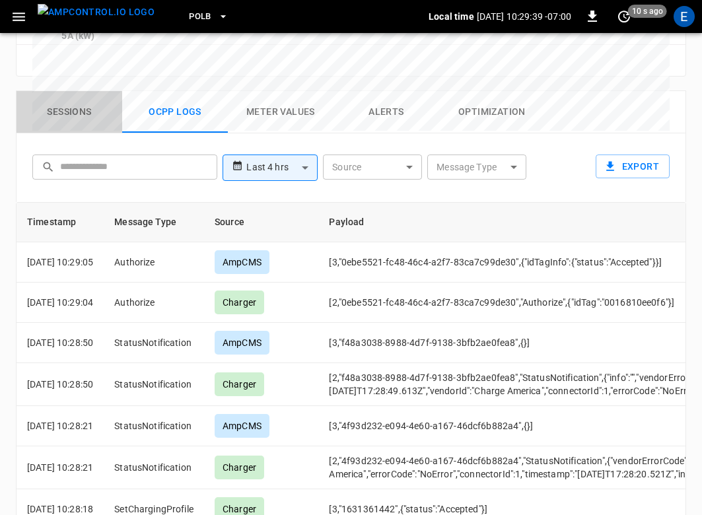
click at [84, 91] on button "Sessions" at bounding box center [70, 112] width 106 height 42
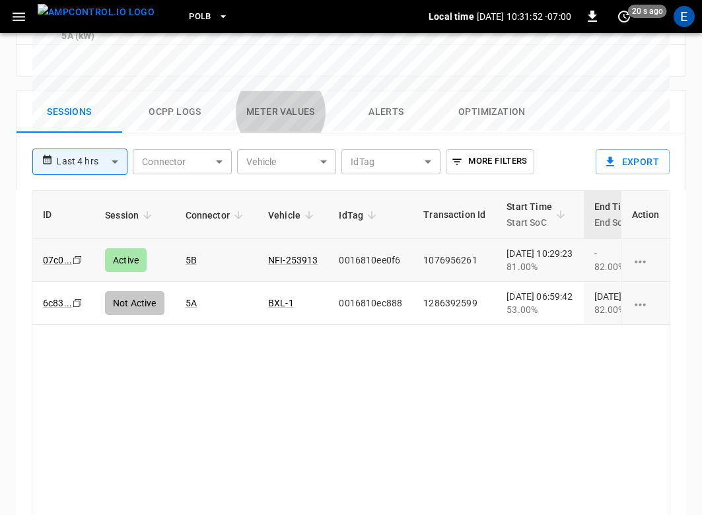
click at [276, 297] on div "ID Session Connector Vehicle IdTag Transaction Id Start Time Start SoC End Time…" at bounding box center [351, 370] width 639 height 361
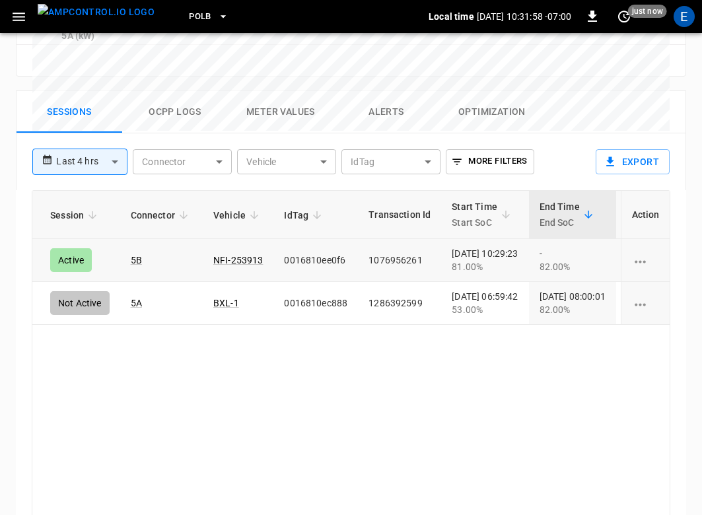
scroll to position [0, 53]
